Goal: Transaction & Acquisition: Register for event/course

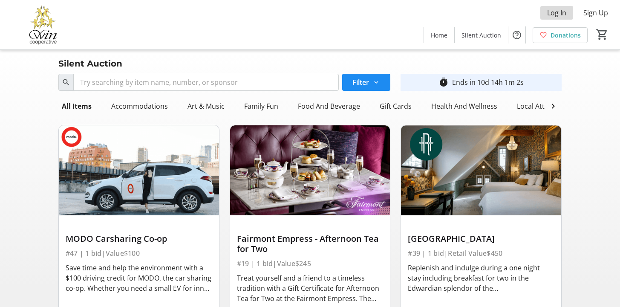
click at [555, 12] on span "Log In" at bounding box center [556, 13] width 19 height 10
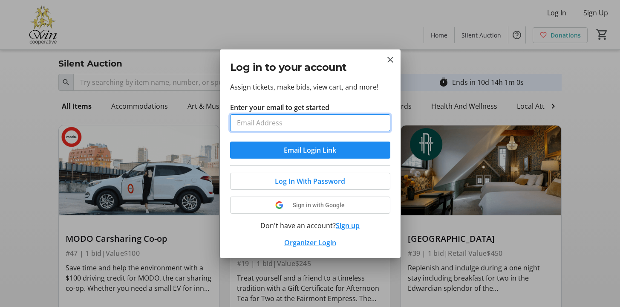
click at [300, 121] on input "Enter your email to get started" at bounding box center [310, 122] width 160 height 17
type input "[EMAIL_ADDRESS][PERSON_NAME][DOMAIN_NAME]"
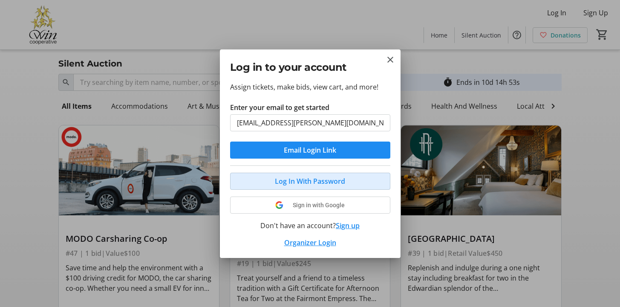
click at [310, 182] on span "Log In With Password" at bounding box center [310, 181] width 70 height 10
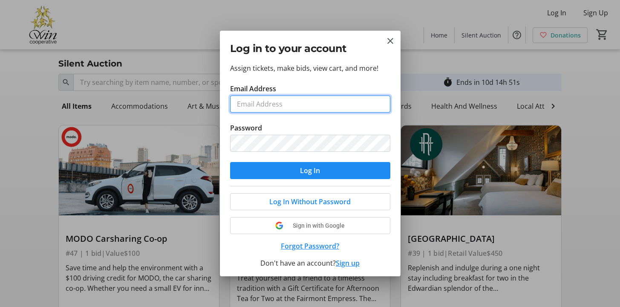
click at [298, 104] on input "Email Address" at bounding box center [310, 103] width 160 height 17
type input "[EMAIL_ADDRESS][PERSON_NAME][DOMAIN_NAME]"
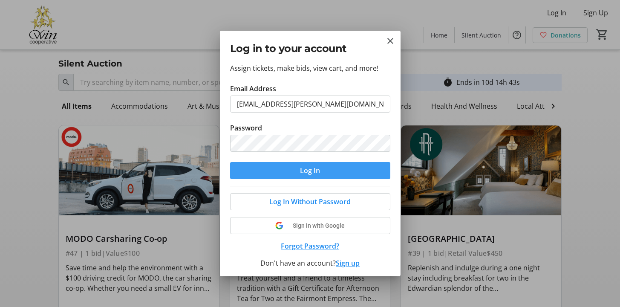
click at [311, 171] on span "Log In" at bounding box center [310, 170] width 20 height 10
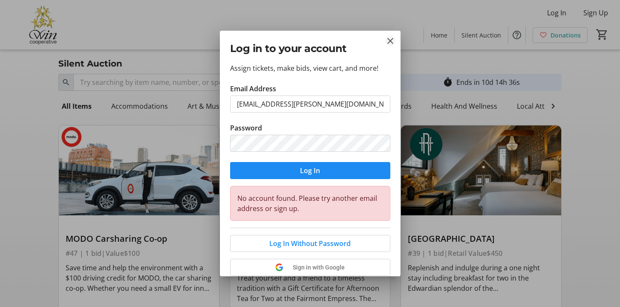
click at [391, 40] on mat-icon "Close" at bounding box center [390, 41] width 10 height 10
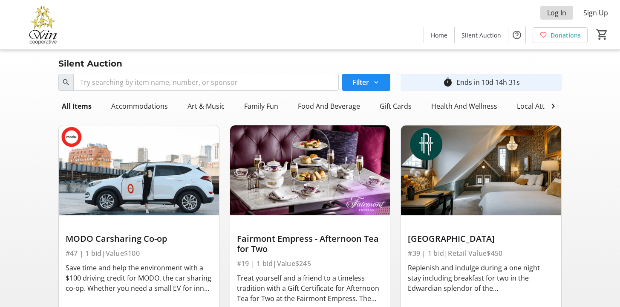
click at [554, 14] on span "Log In" at bounding box center [556, 13] width 19 height 10
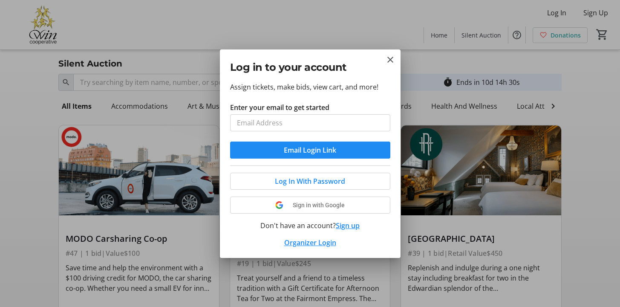
click at [338, 119] on input "Enter your email to get started" at bounding box center [310, 122] width 160 height 17
type input "[EMAIL_ADDRESS][PERSON_NAME][DOMAIN_NAME]"
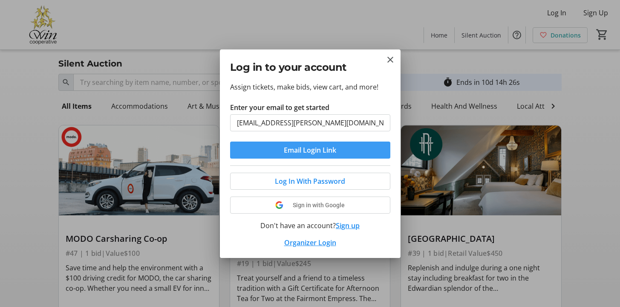
click at [311, 149] on span "Email Login Link" at bounding box center [310, 150] width 52 height 10
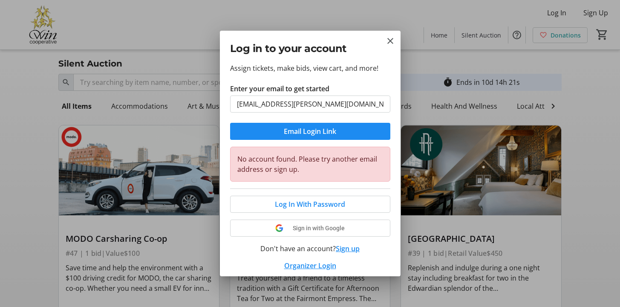
click at [345, 249] on button "Sign up" at bounding box center [348, 248] width 24 height 10
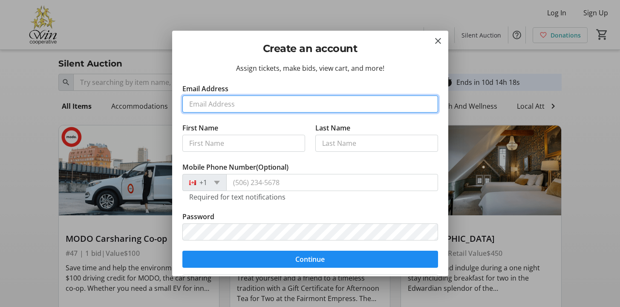
click at [327, 109] on input "Email Address" at bounding box center [310, 103] width 256 height 17
type input "[EMAIL_ADDRESS][PERSON_NAME][DOMAIN_NAME]"
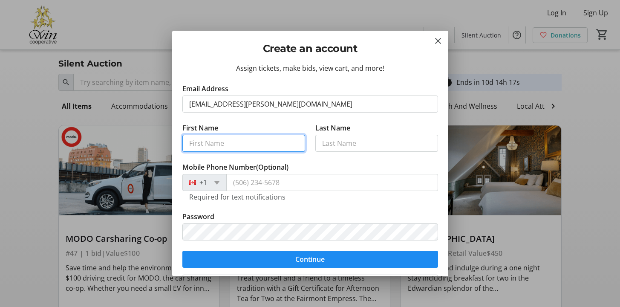
type input "[PERSON_NAME]"
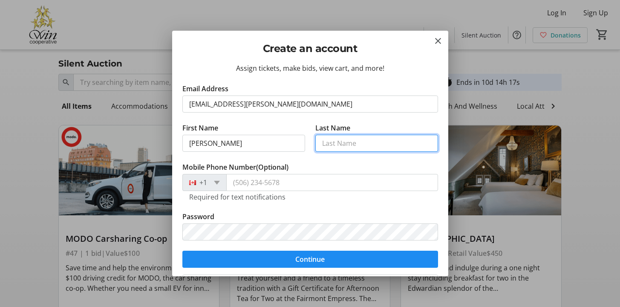
type input "[PERSON_NAME]"
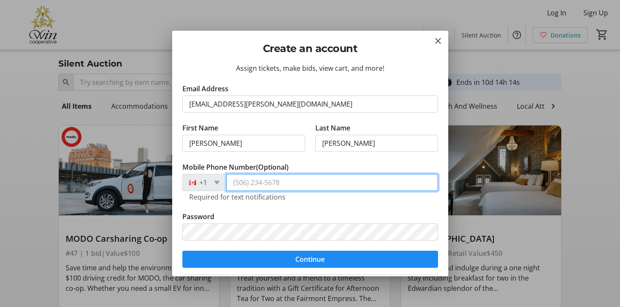
click at [289, 182] on input "Mobile Phone Number (Optional)" at bounding box center [332, 182] width 212 height 17
type input "[PHONE_NUMBER]"
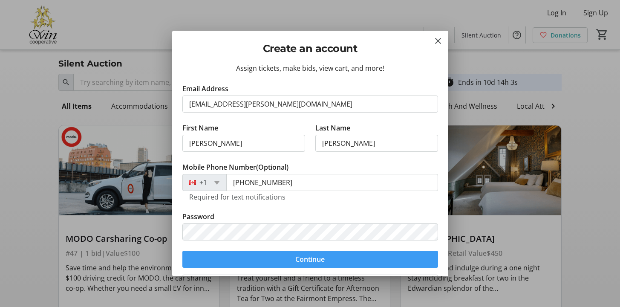
click at [315, 259] on span "Continue" at bounding box center [309, 259] width 29 height 10
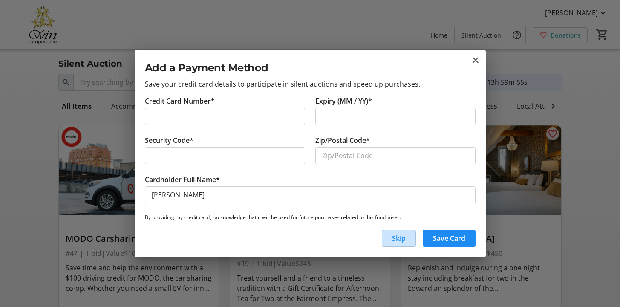
click at [397, 238] on span "Skip" at bounding box center [399, 238] width 14 height 10
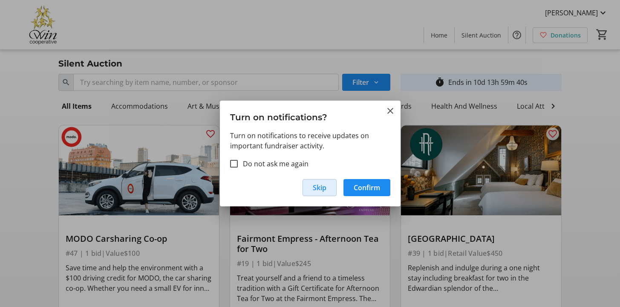
click at [321, 188] on span "Skip" at bounding box center [320, 187] width 14 height 10
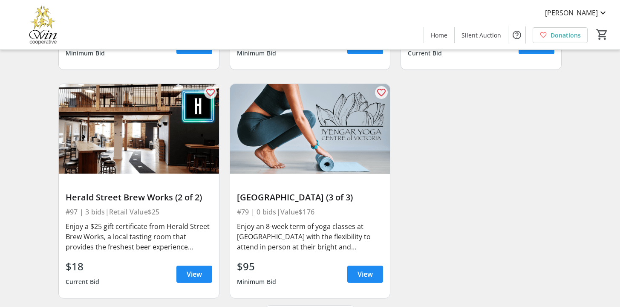
scroll to position [7491, 0]
